Goal: Task Accomplishment & Management: Use online tool/utility

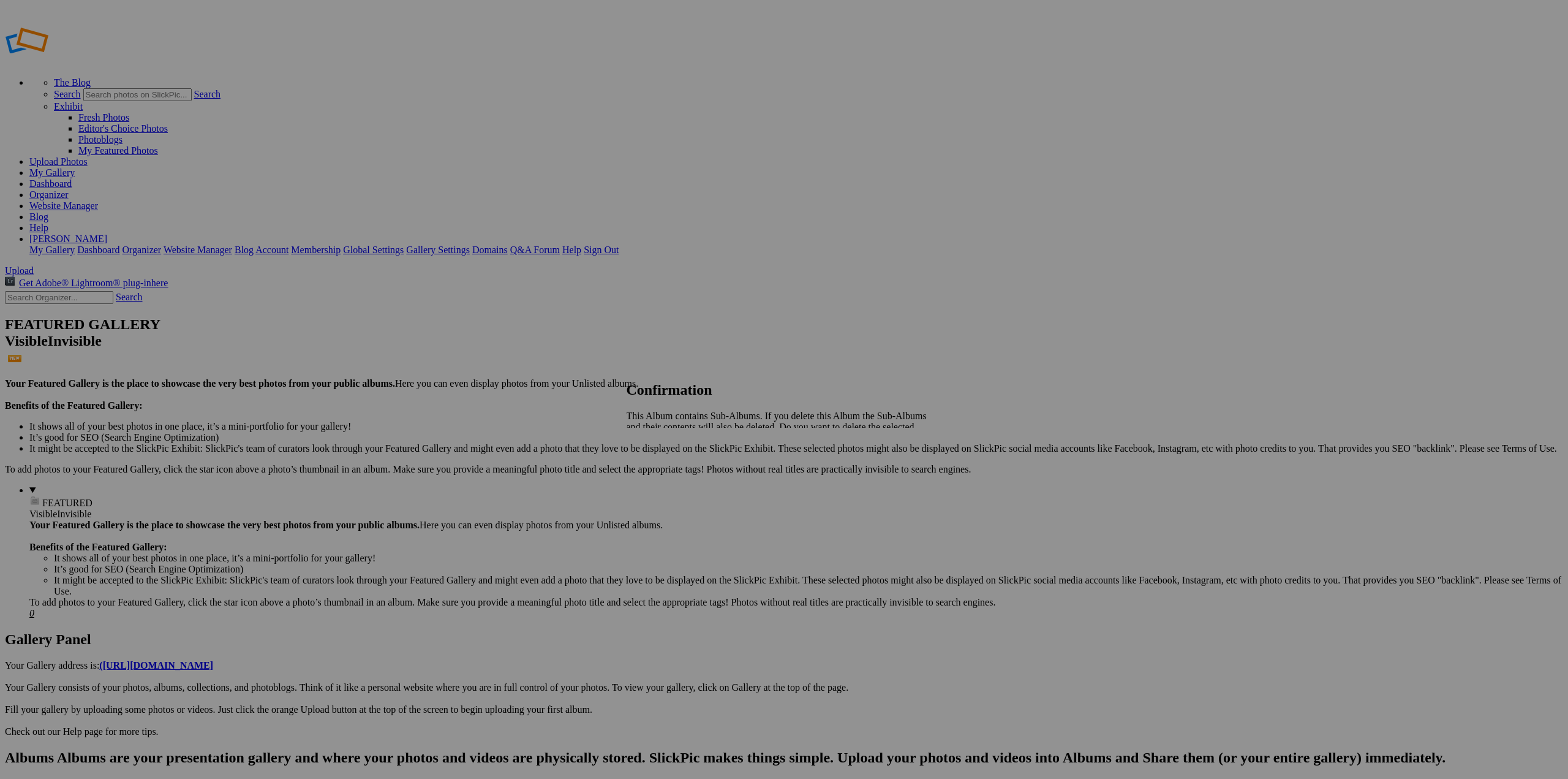
click at [668, 454] on span "Yes" at bounding box center [660, 458] width 14 height 10
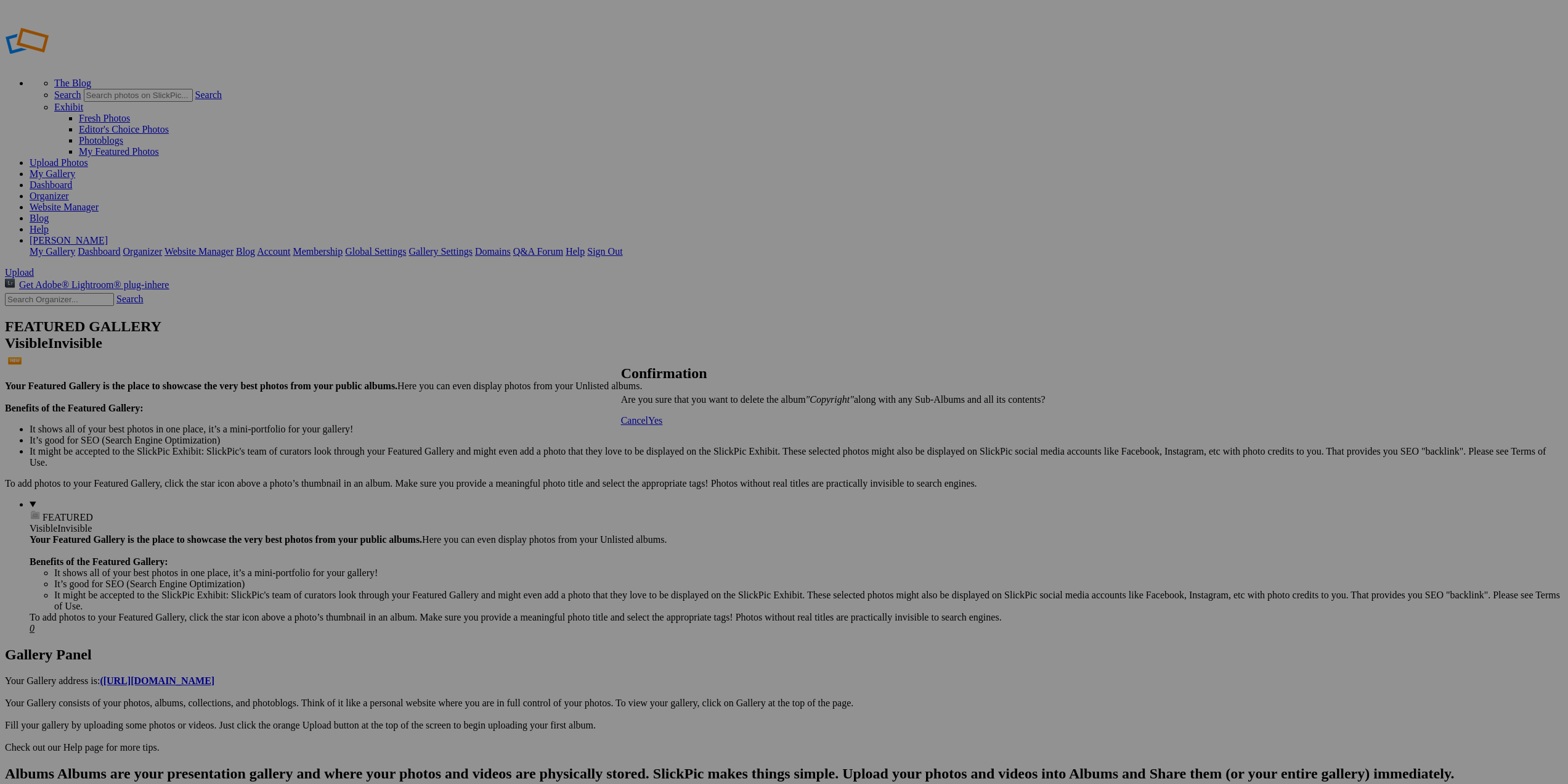
click at [663, 425] on span "Yes" at bounding box center [654, 420] width 14 height 10
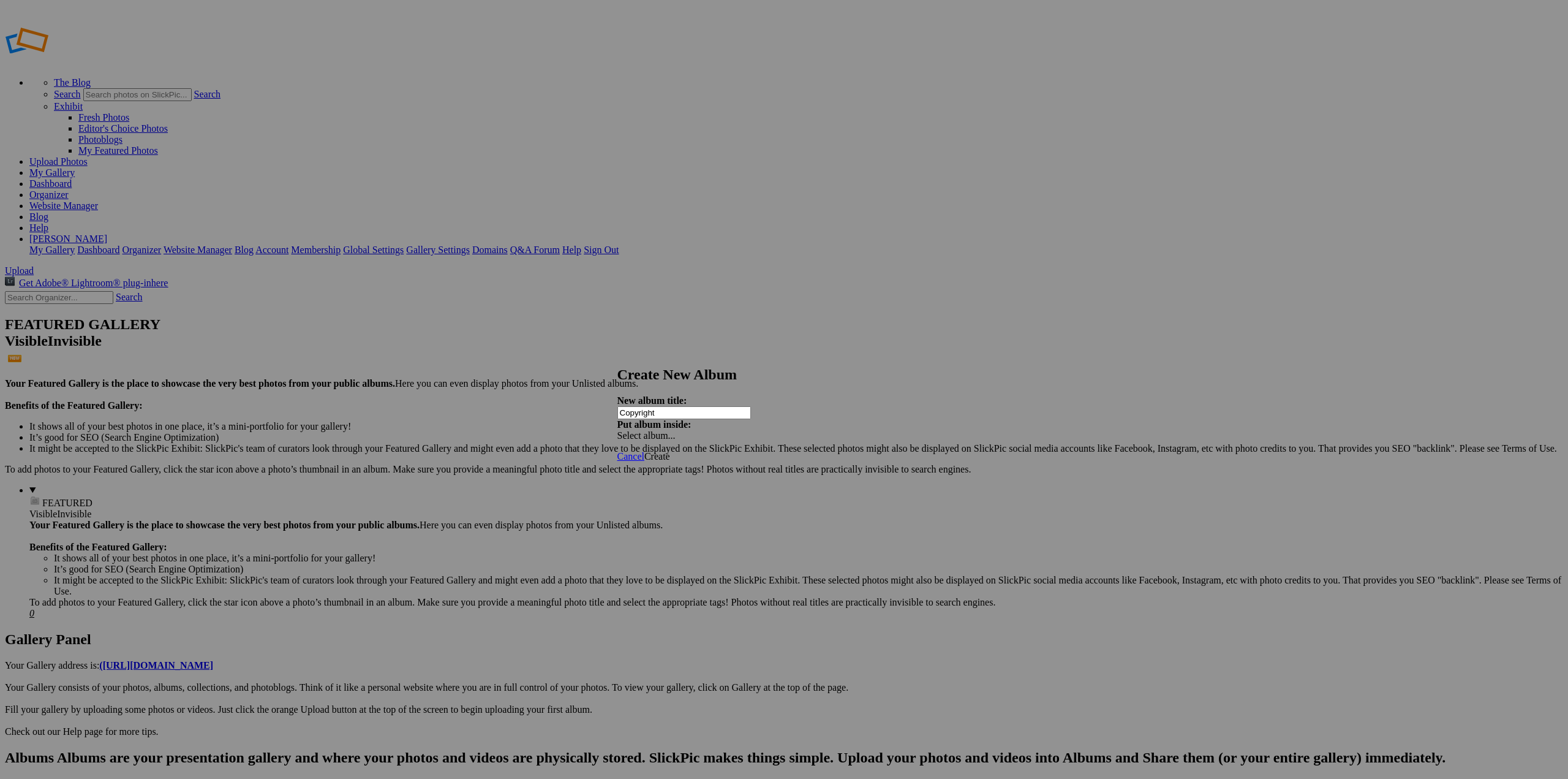
type input "Copyright"
click at [670, 451] on span "Create" at bounding box center [657, 455] width 26 height 10
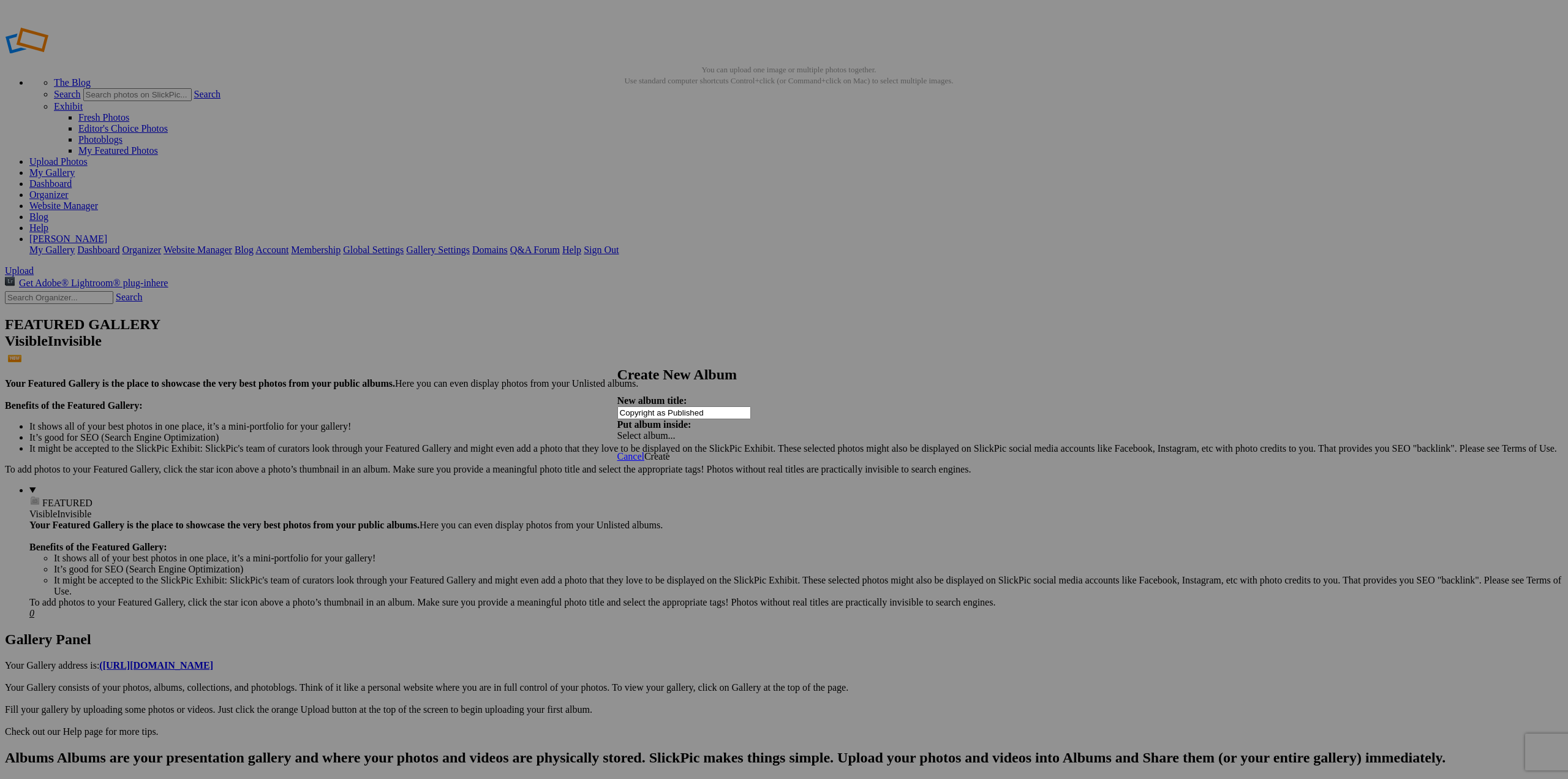
type input "Copyright as Published"
click at [670, 451] on span "Create" at bounding box center [657, 455] width 26 height 10
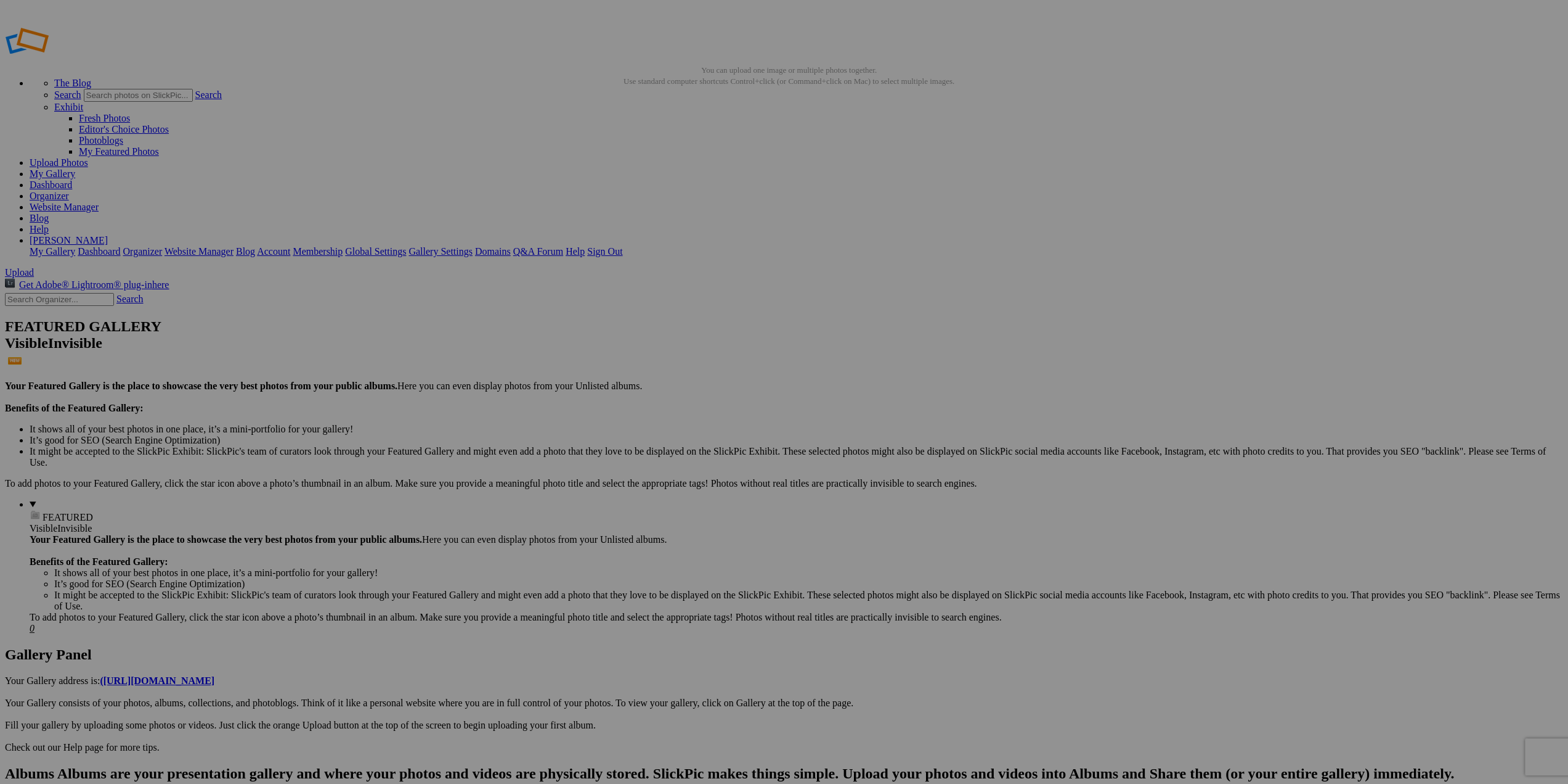
type input "Copyright"
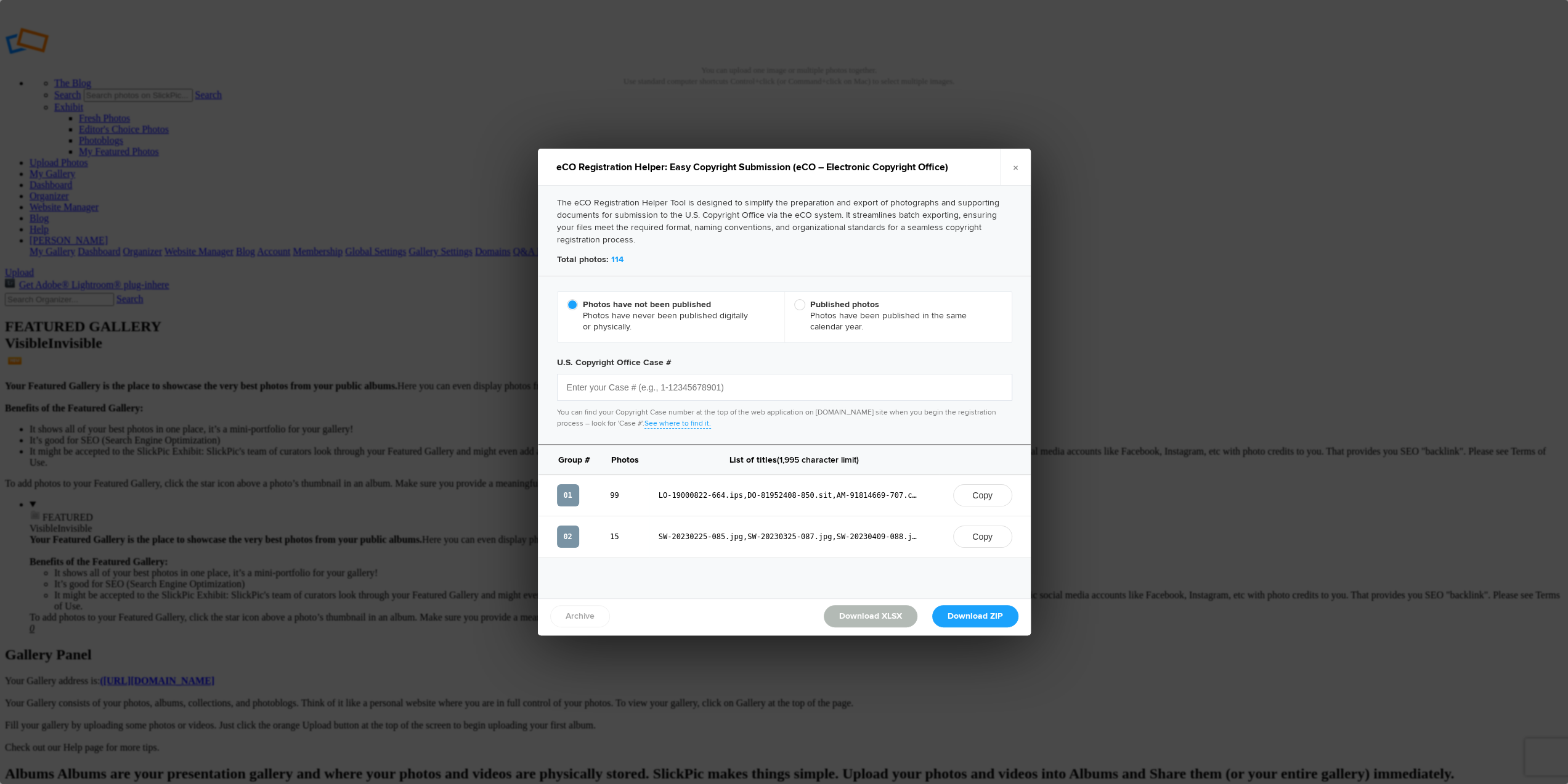
click at [713, 427] on p "You can find your Copyright Case number at the top of the web application on Co…" at bounding box center [784, 418] width 455 height 22
click at [714, 395] on input "text" at bounding box center [784, 386] width 455 height 27
paste input "1-15004807881"
type input "1-15004807881"
click at [881, 612] on link "Download XLSX" at bounding box center [871, 616] width 94 height 22
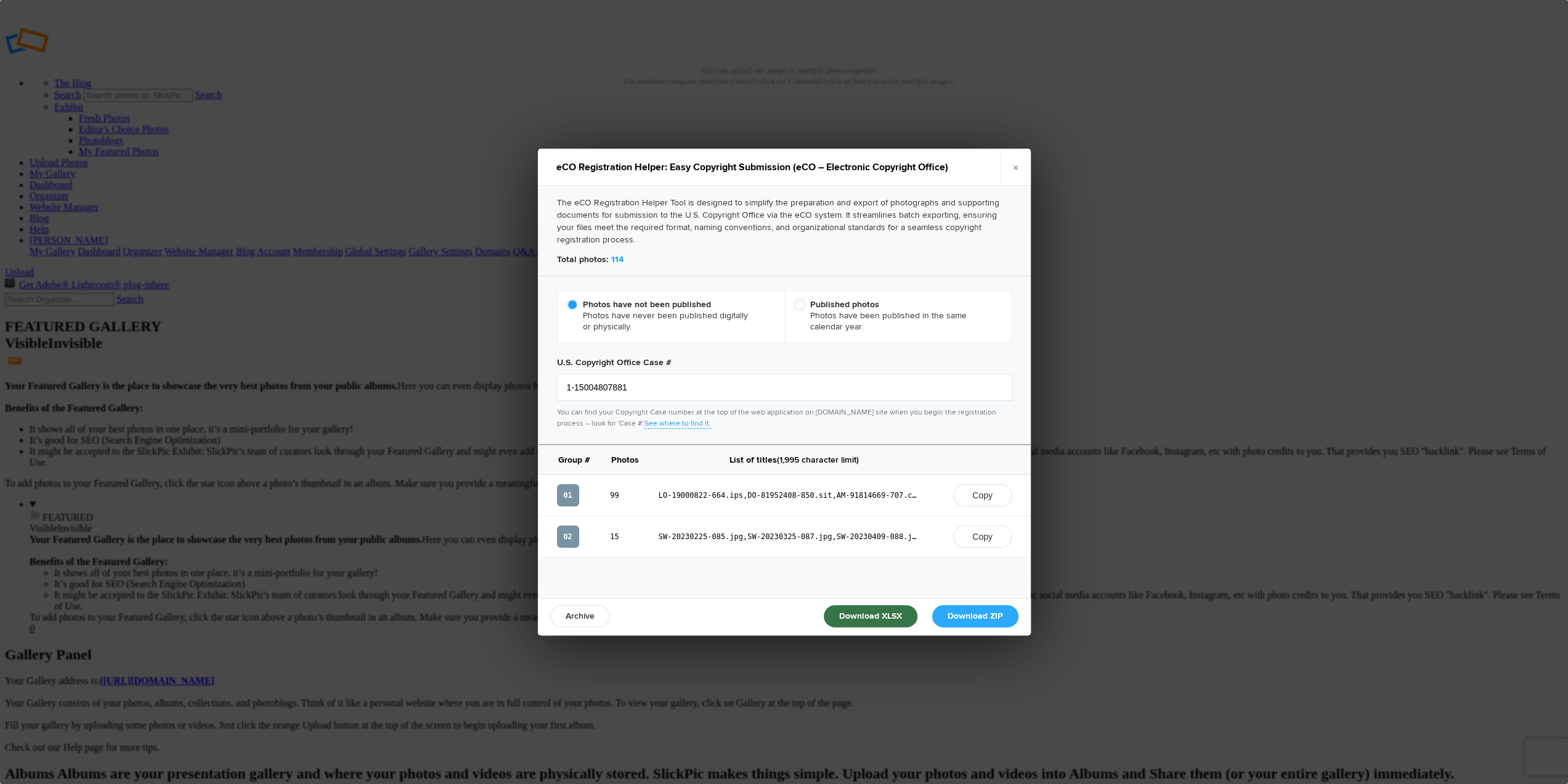
click at [982, 611] on link "Download ZIP" at bounding box center [975, 616] width 87 height 22
click at [987, 493] on button "Copy" at bounding box center [983, 495] width 59 height 22
click at [1016, 169] on link "×" at bounding box center [1015, 167] width 30 height 37
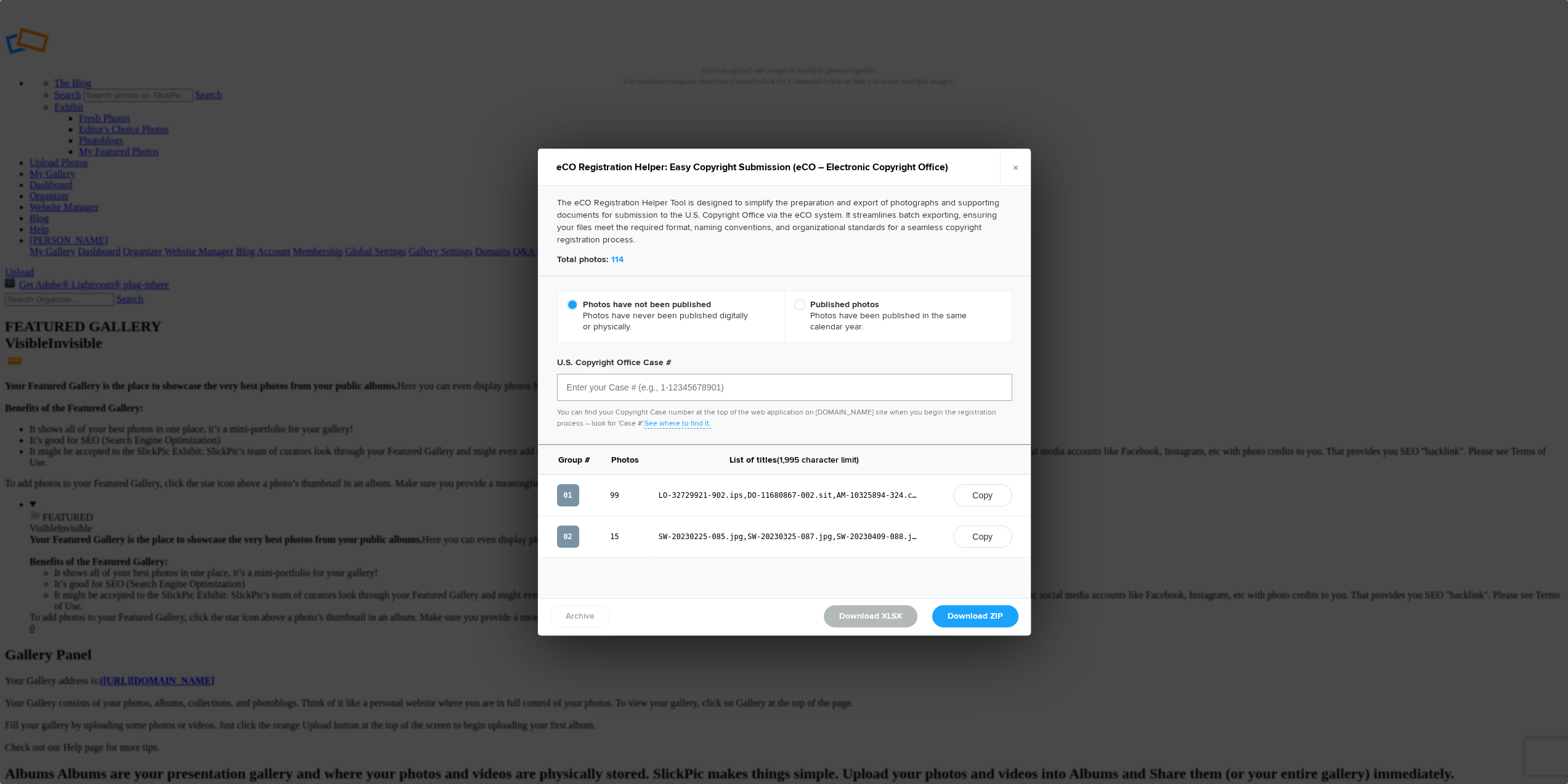
click at [679, 389] on input "text" at bounding box center [784, 386] width 455 height 27
paste input "1-15004807881"
type input "1-15004807881"
click at [861, 608] on link "Download XLSX" at bounding box center [871, 616] width 94 height 22
click at [991, 611] on link "Download ZIP" at bounding box center [975, 616] width 87 height 22
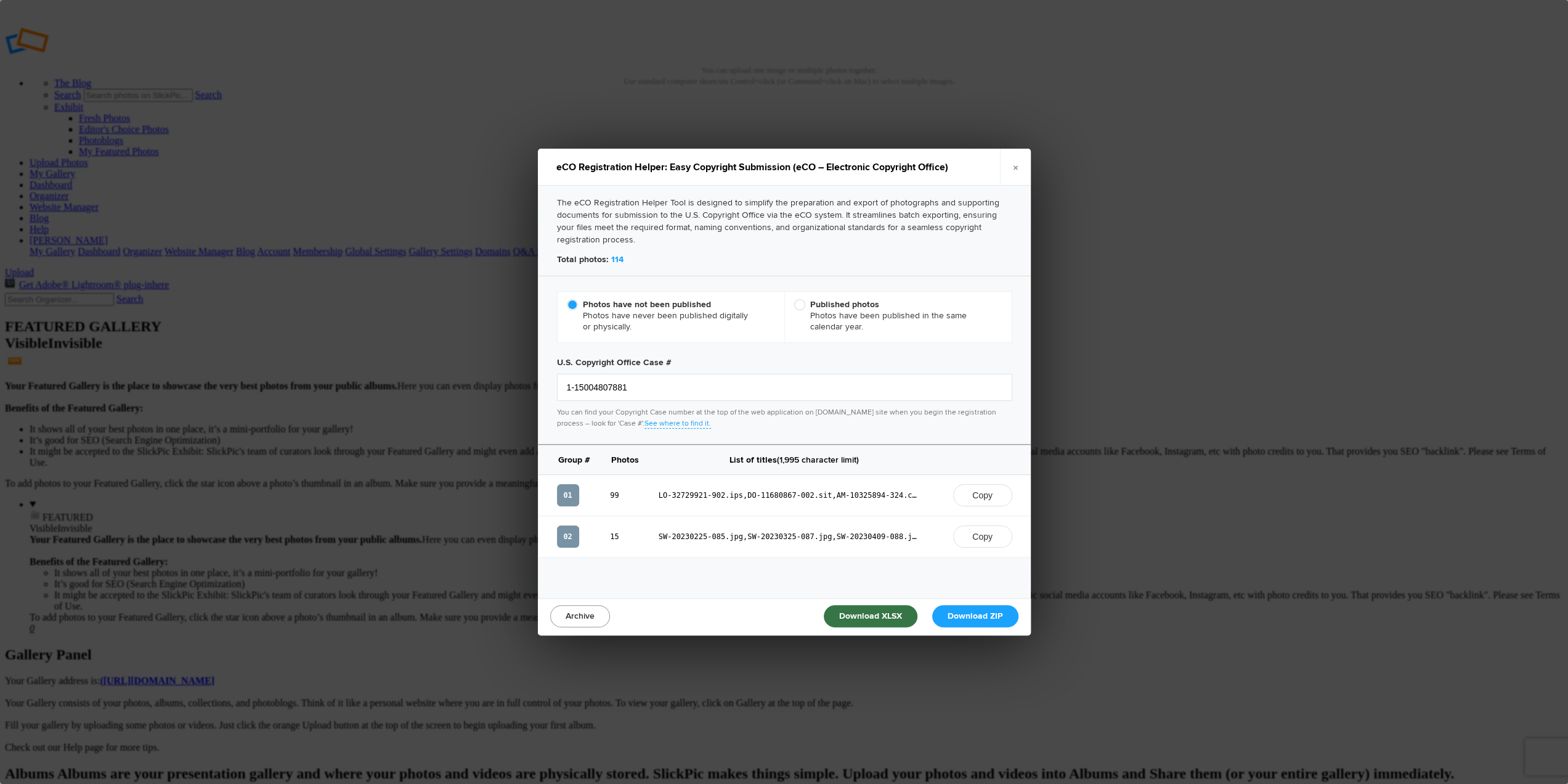
click at [574, 608] on link "Archive" at bounding box center [580, 616] width 60 height 22
click at [1016, 164] on link "×" at bounding box center [1015, 167] width 30 height 37
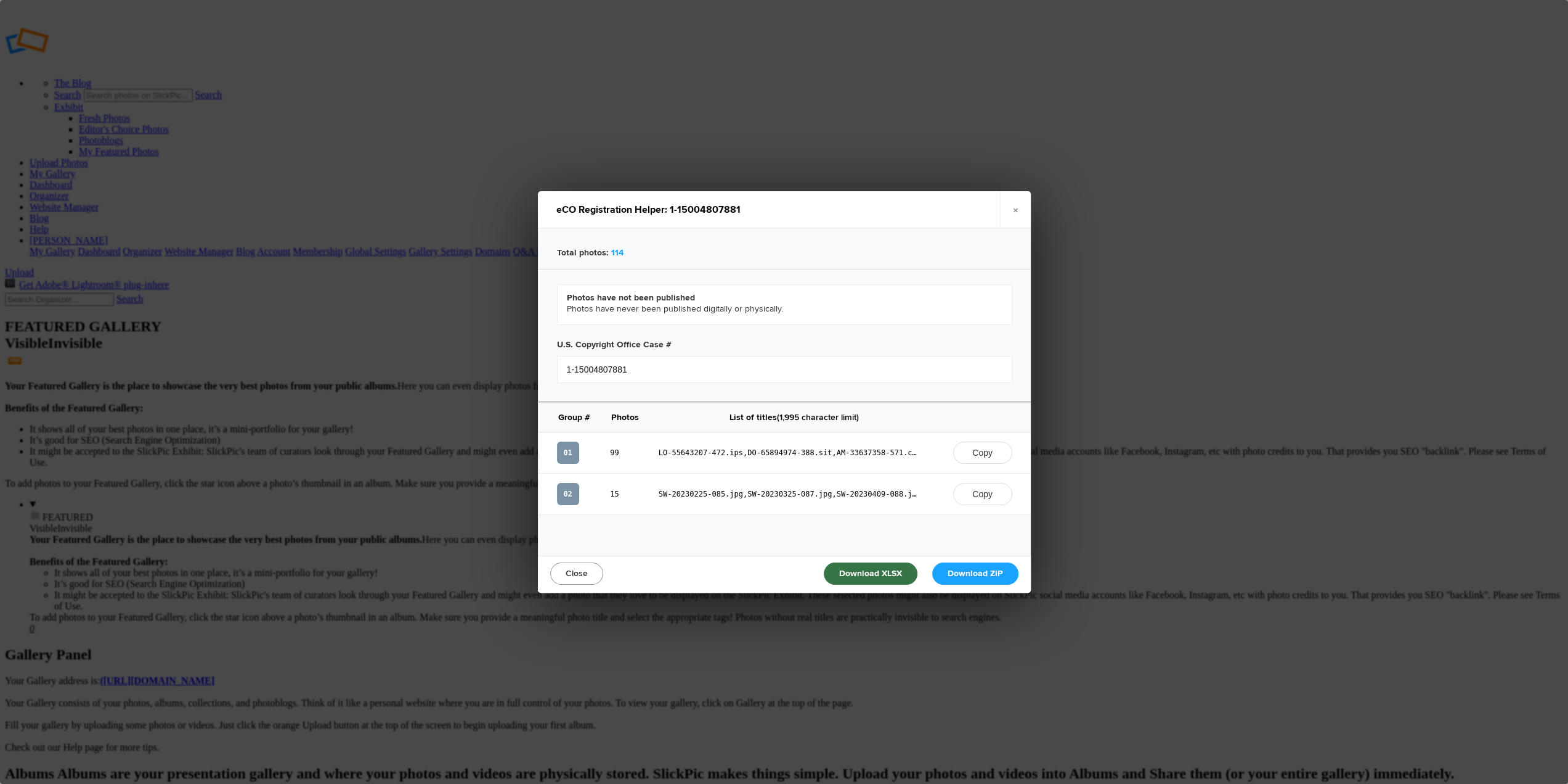
click at [577, 566] on link "Close" at bounding box center [576, 574] width 53 height 22
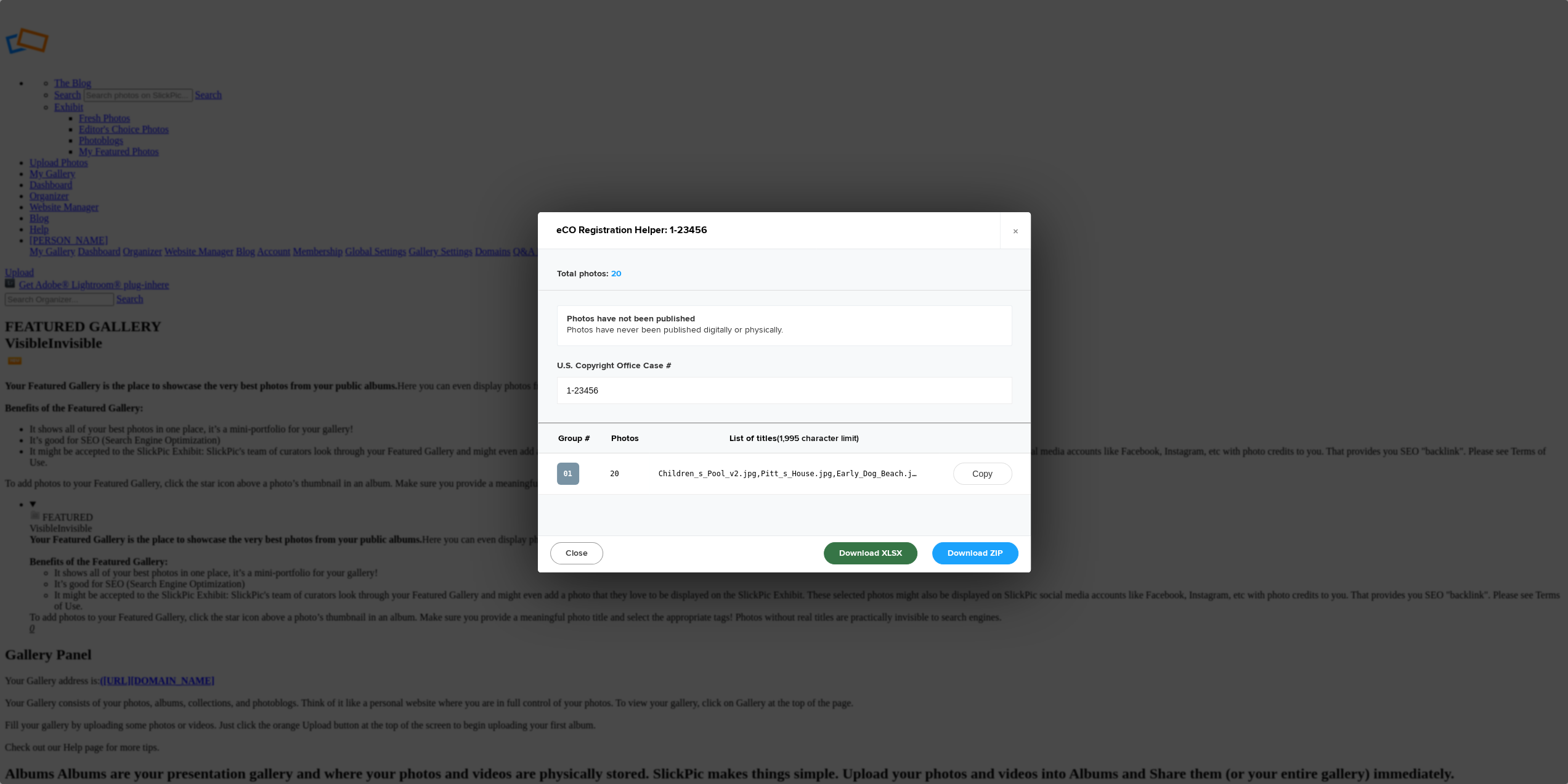
click at [583, 553] on link "Close" at bounding box center [576, 553] width 53 height 22
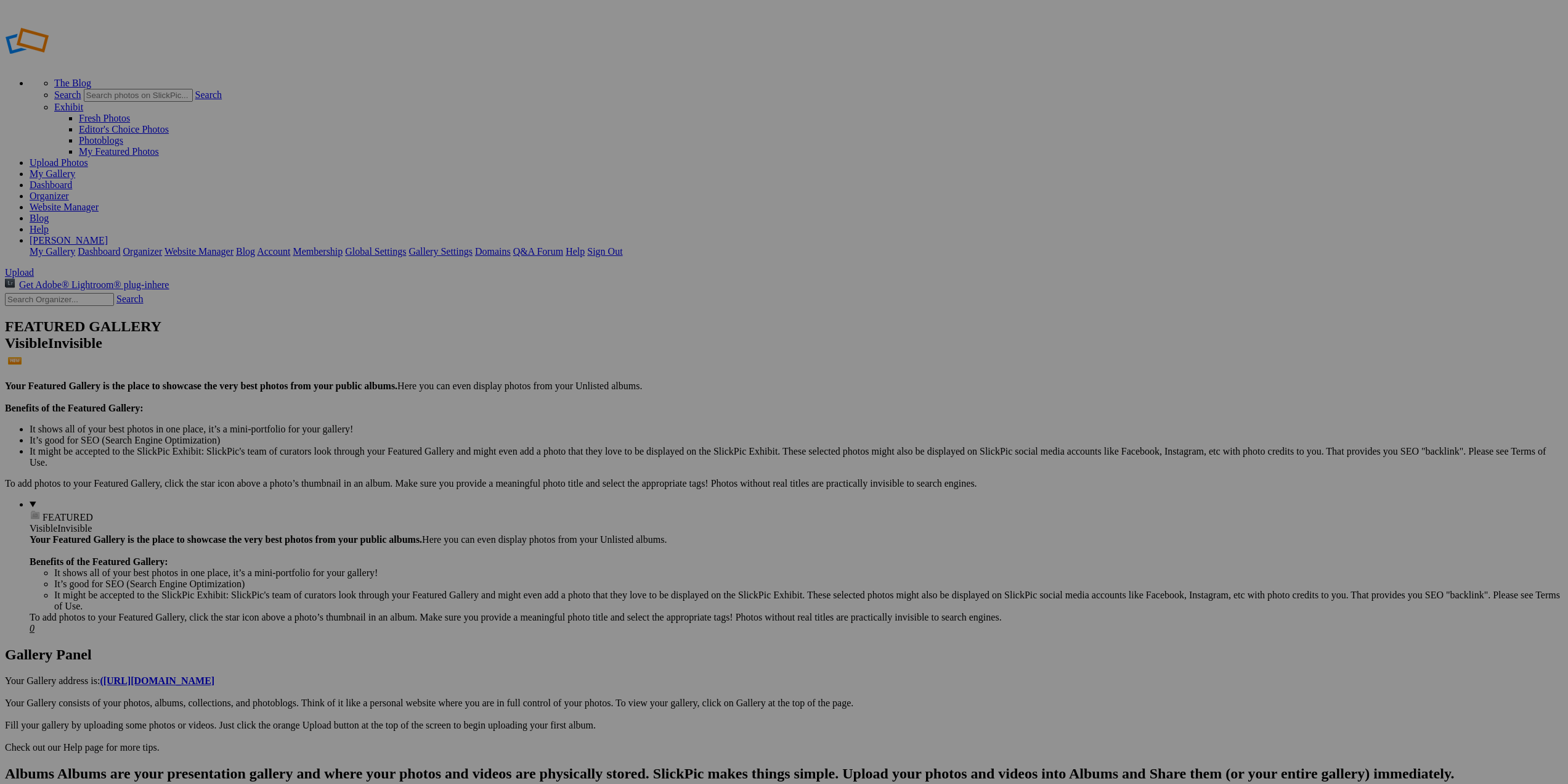
drag, startPoint x: 196, startPoint y: 204, endPoint x: 183, endPoint y: 200, distance: 13.6
